Goal: Find specific page/section: Find specific page/section

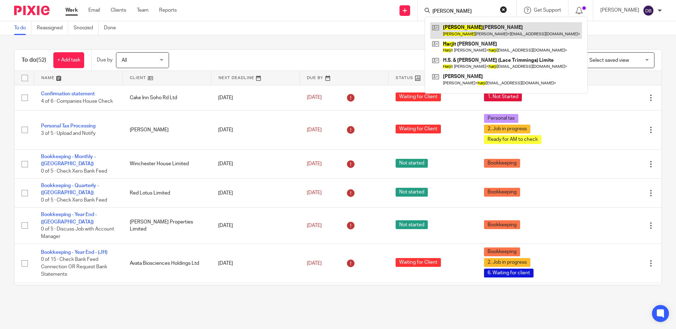
type input "[PERSON_NAME]"
click at [479, 26] on link at bounding box center [506, 30] width 152 height 16
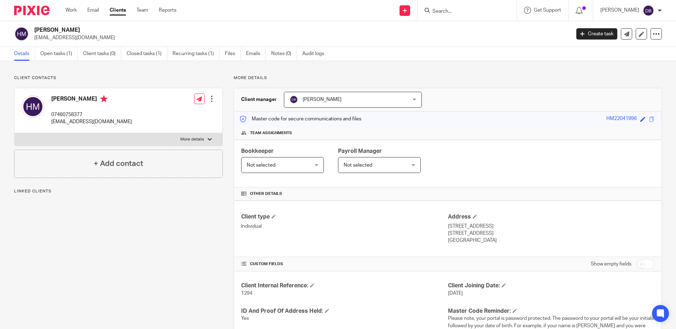
scroll to position [226, 0]
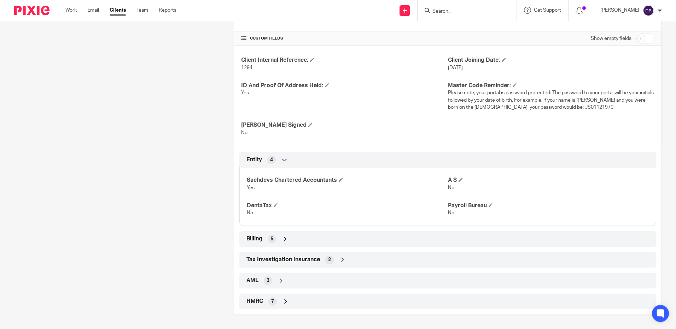
click at [319, 243] on div "Billing 5" at bounding box center [448, 239] width 406 height 12
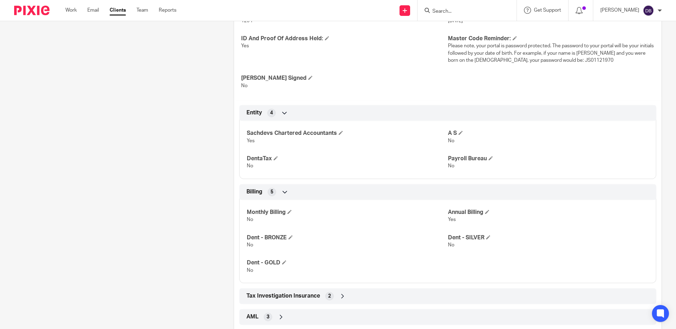
scroll to position [309, 0]
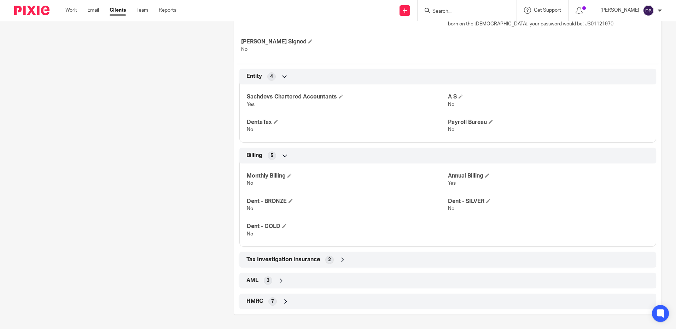
click at [313, 294] on div "HMRC 7" at bounding box center [447, 302] width 417 height 16
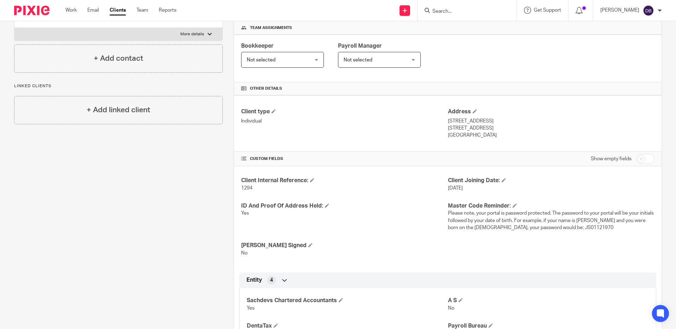
scroll to position [0, 0]
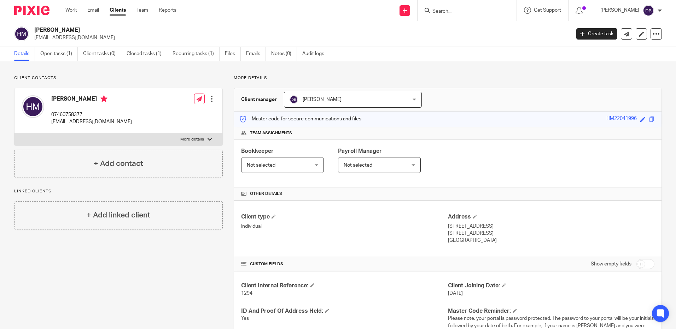
click at [316, 56] on link "Audit logs" at bounding box center [315, 54] width 27 height 14
